Goal: Task Accomplishment & Management: Use online tool/utility

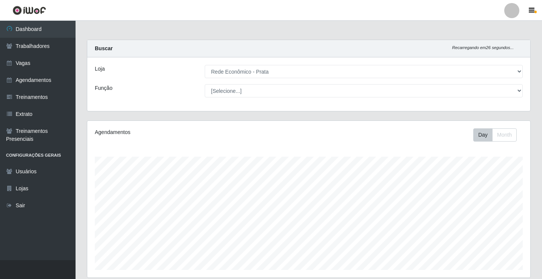
select select "192"
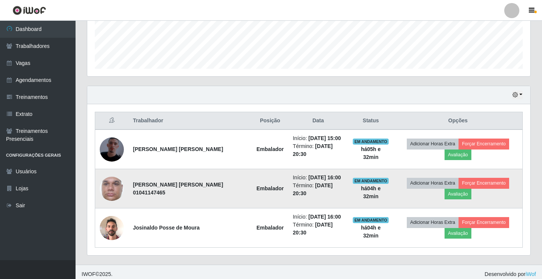
scroll to position [157, 443]
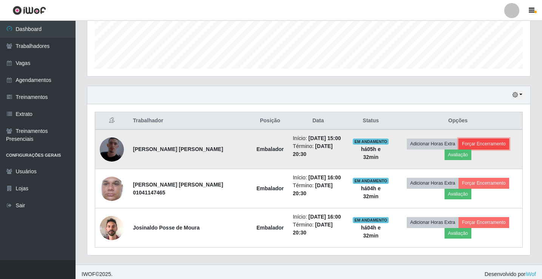
click at [500, 144] on button "Forçar Encerramento" at bounding box center [484, 144] width 51 height 11
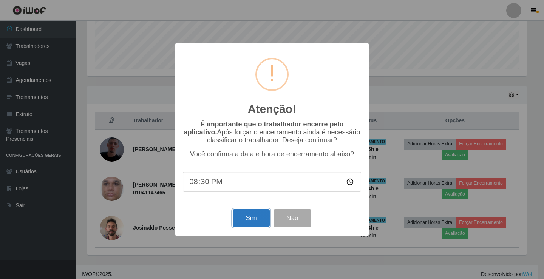
click at [245, 226] on button "Sim" at bounding box center [251, 218] width 37 height 18
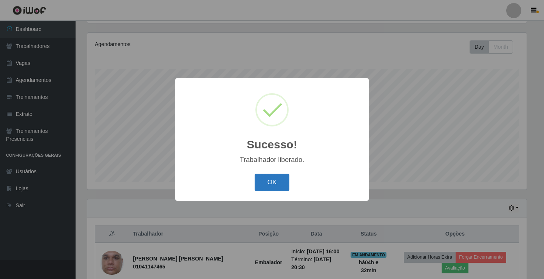
click at [276, 179] on button "OK" at bounding box center [272, 183] width 35 height 18
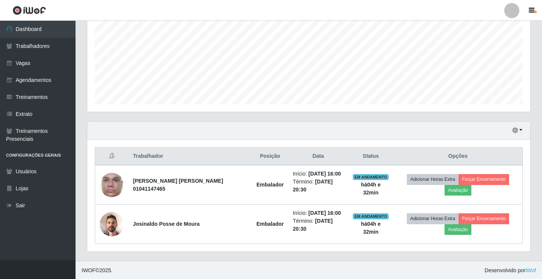
scroll to position [167, 0]
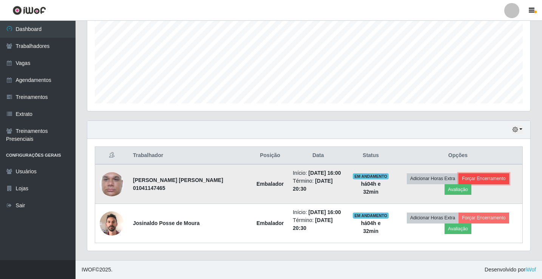
click at [480, 176] on button "Forçar Encerramento" at bounding box center [484, 178] width 51 height 11
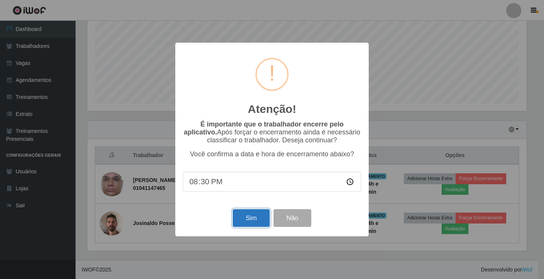
click at [235, 218] on button "Sim" at bounding box center [251, 218] width 37 height 18
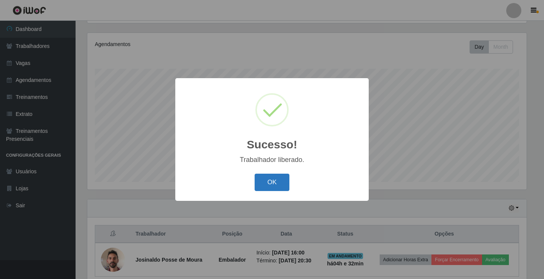
click at [275, 189] on button "OK" at bounding box center [272, 183] width 35 height 18
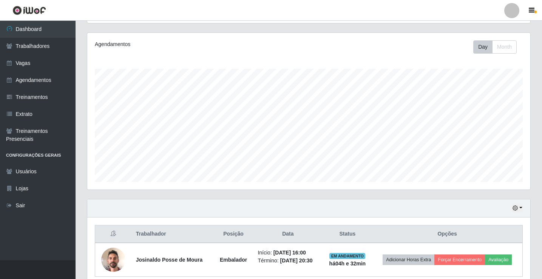
scroll to position [122, 0]
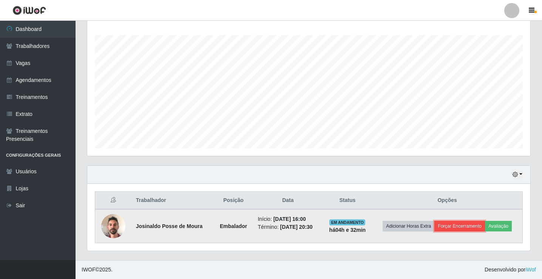
click at [470, 226] on button "Forçar Encerramento" at bounding box center [459, 226] width 51 height 11
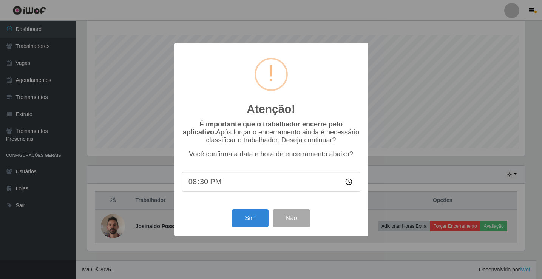
scroll to position [157, 439]
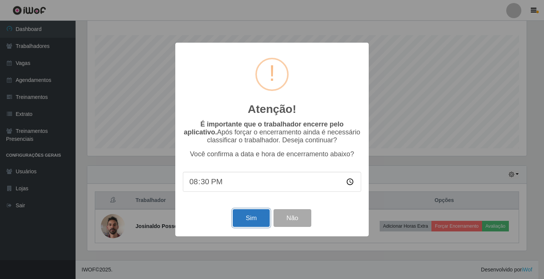
click at [245, 218] on button "Sim" at bounding box center [251, 218] width 37 height 18
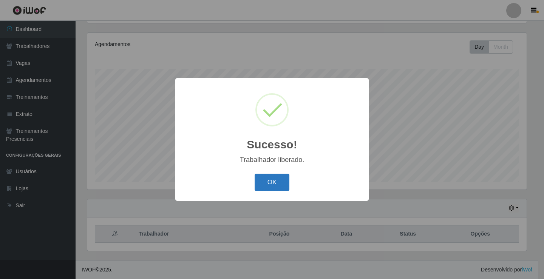
click at [280, 187] on button "OK" at bounding box center [272, 183] width 35 height 18
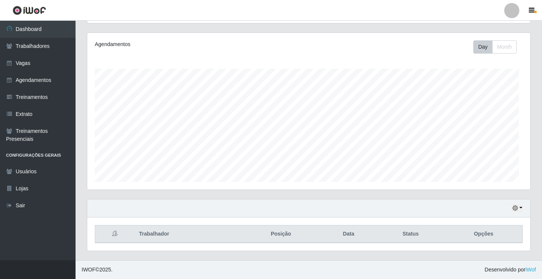
scroll to position [0, 0]
